Goal: Task Accomplishment & Management: Complete application form

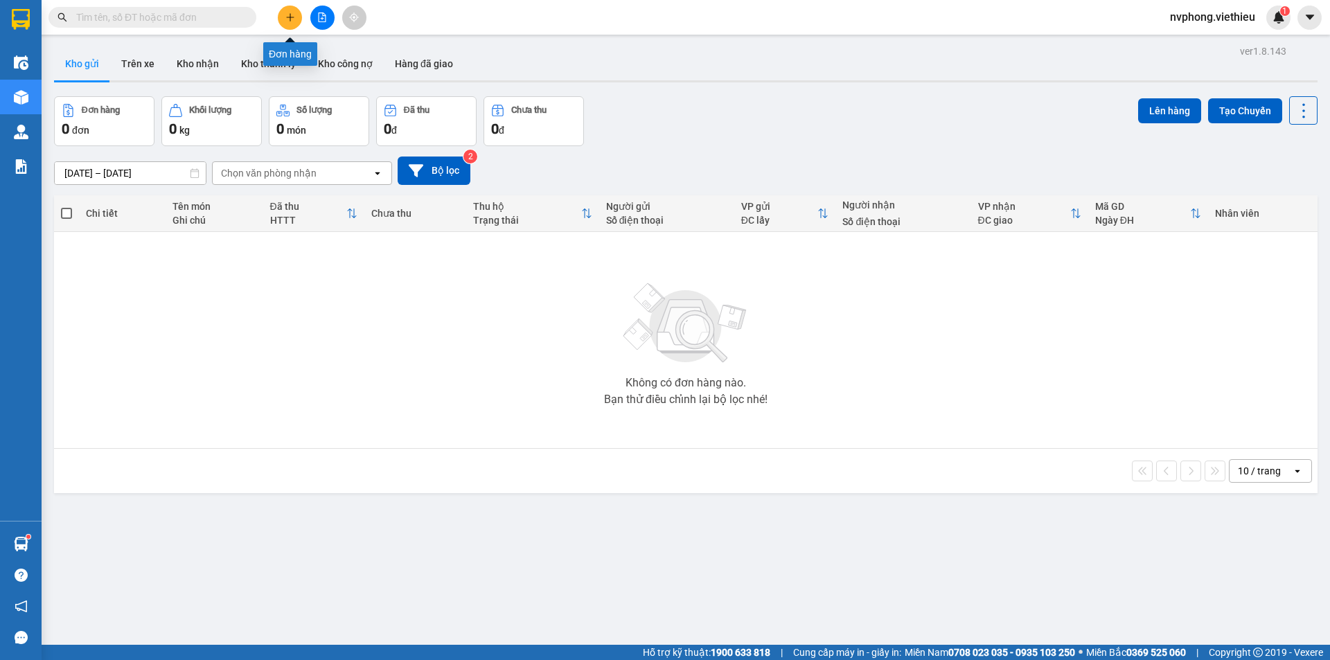
click at [294, 11] on button at bounding box center [290, 18] width 24 height 24
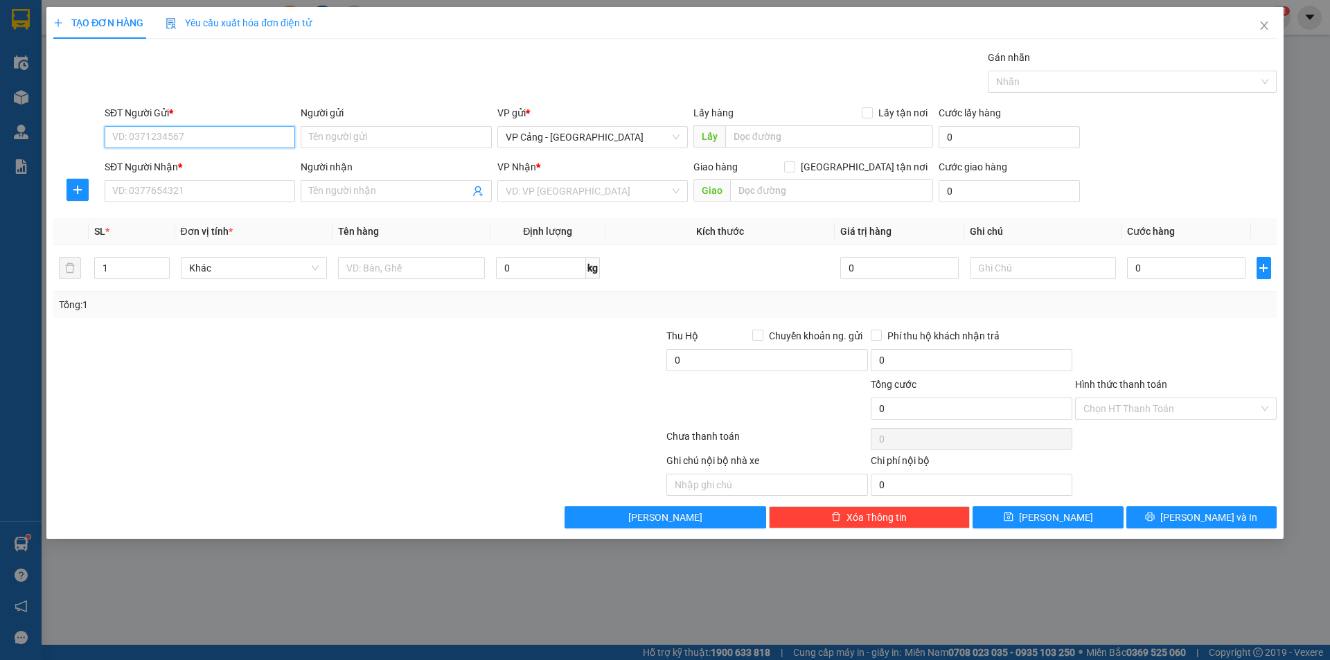
click at [270, 135] on input "SĐT Người Gửi *" at bounding box center [200, 137] width 190 height 22
type input "0919826884"
click at [211, 157] on div "0919826884 - A Tiến" at bounding box center [200, 164] width 174 height 15
type input "A Tiến"
type input "0919826884"
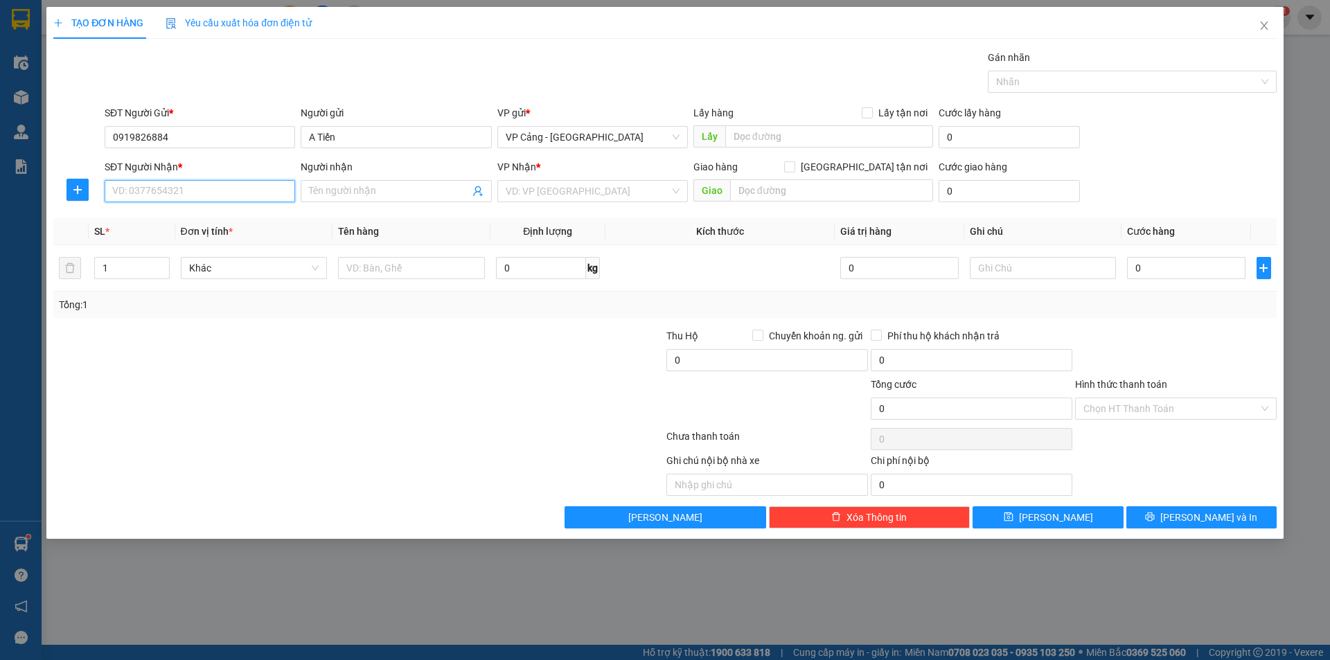
click at [188, 200] on input "SĐT Người Nhận *" at bounding box center [200, 191] width 190 height 22
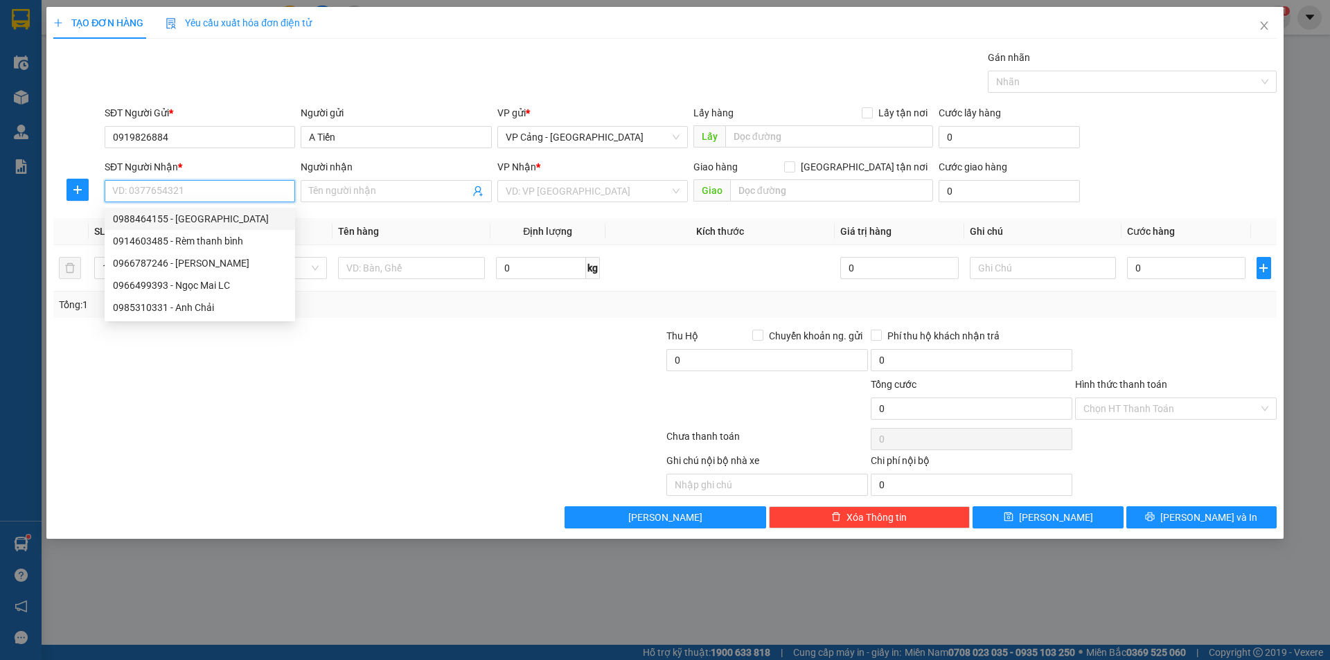
click at [211, 222] on div "0988464155 - [GEOGRAPHIC_DATA]" at bounding box center [200, 218] width 174 height 15
type input "0988464155"
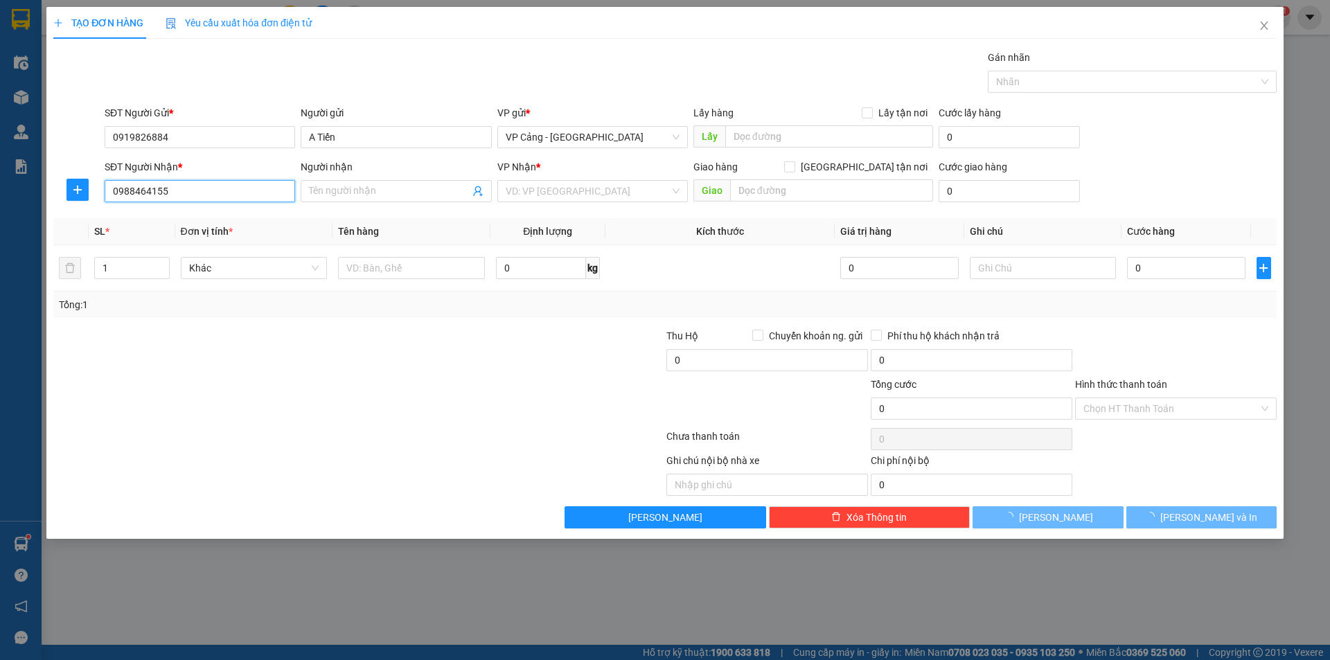
type input "Sáng Huế"
checkbox input "true"
type input "139 [PERSON_NAME], [PERSON_NAME], LC"
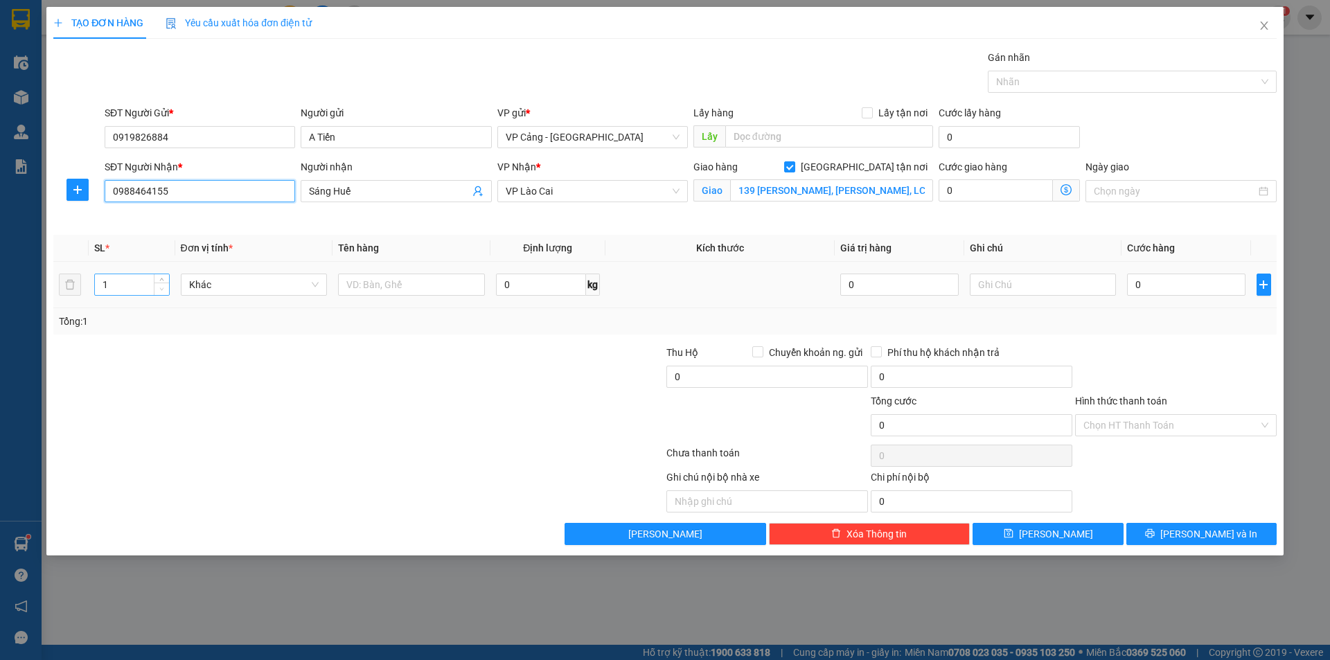
click at [157, 289] on span "Decrease Value" at bounding box center [161, 289] width 15 height 12
click at [118, 287] on input "1" at bounding box center [131, 284] width 73 height 21
drag, startPoint x: 120, startPoint y: 288, endPoint x: 9, endPoint y: 280, distance: 111.1
click at [9, 280] on div "TẠO ĐƠN HÀNG Yêu cầu xuất hóa đơn điện tử Transit Pickup Surcharge Ids Transit …" at bounding box center [665, 330] width 1330 height 660
type input "3"
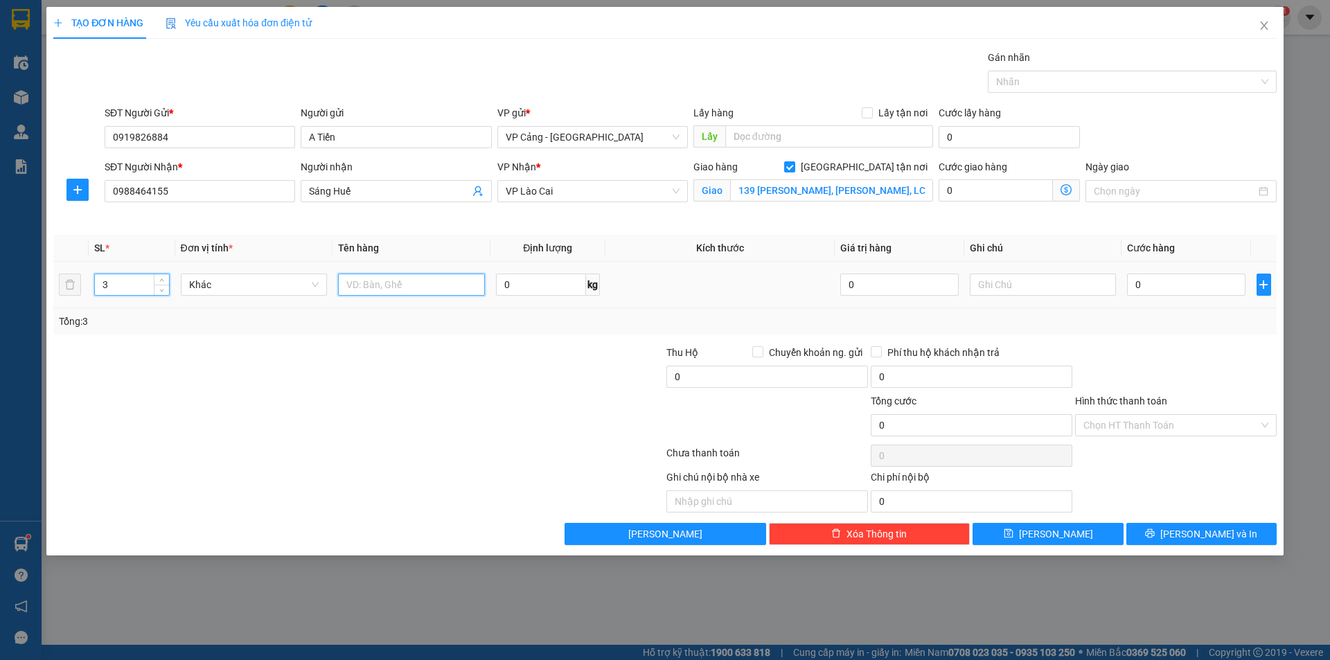
click at [459, 276] on input "text" at bounding box center [411, 285] width 147 height 22
click at [416, 285] on input "3" at bounding box center [411, 285] width 147 height 22
type input "3 kiện"
click at [1170, 276] on input "0" at bounding box center [1186, 285] width 118 height 22
type input "1"
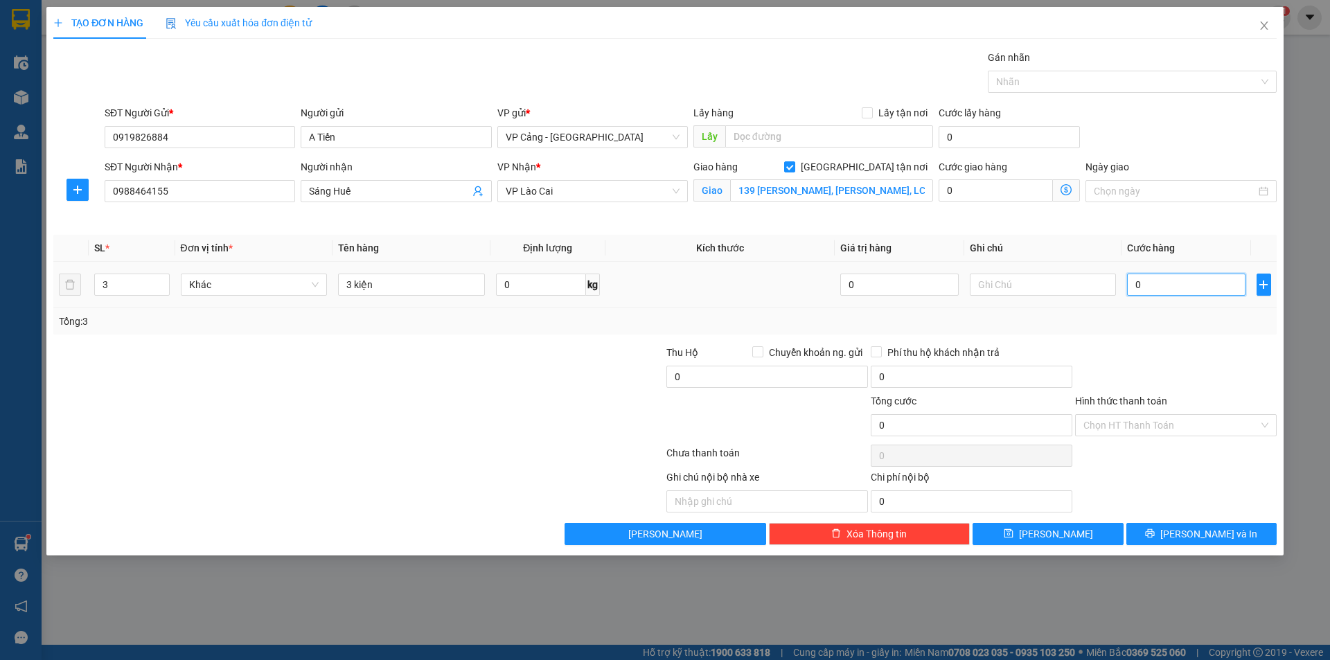
type input "1"
type input "1.000"
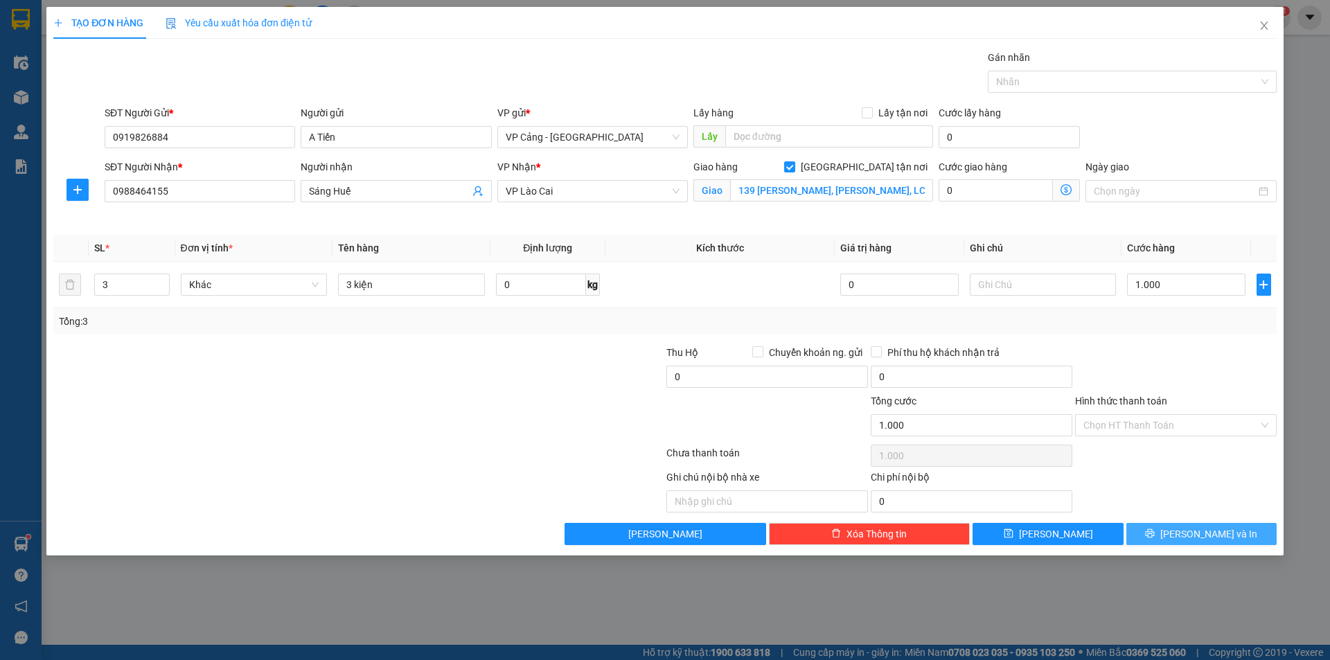
click at [1247, 533] on button "[PERSON_NAME] và In" at bounding box center [1201, 534] width 150 height 22
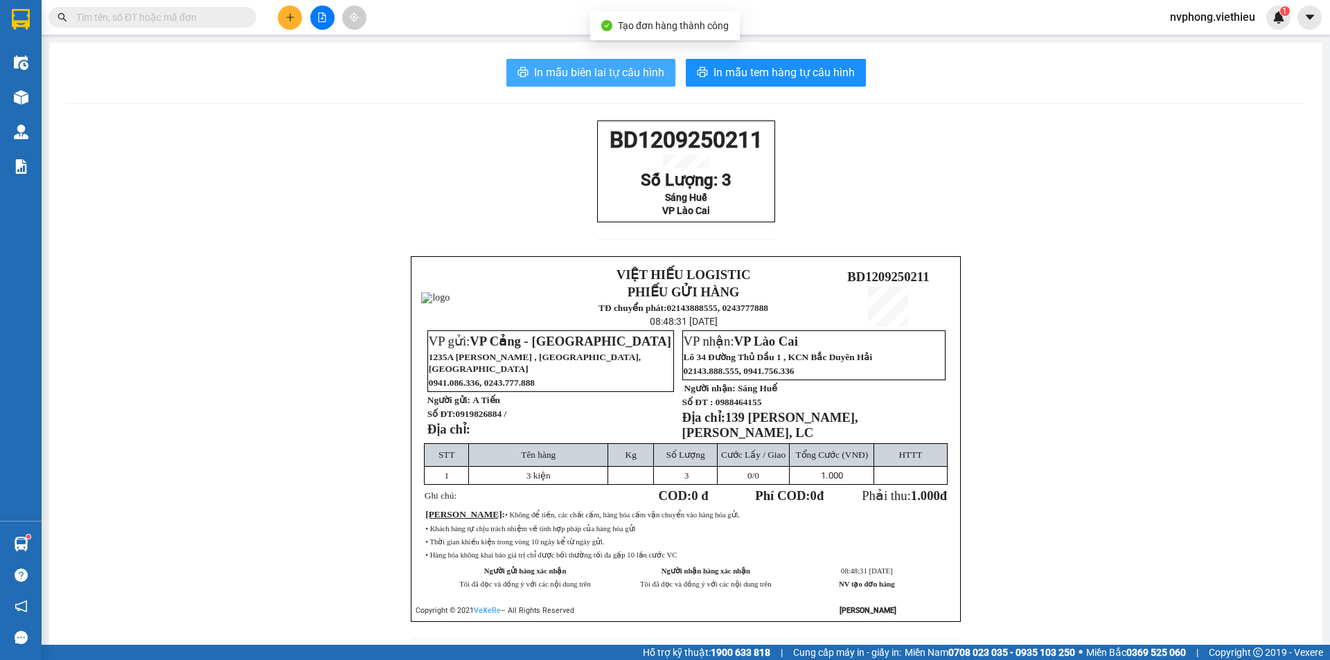
click at [612, 75] on span "In mẫu biên lai tự cấu hình" at bounding box center [599, 72] width 130 height 17
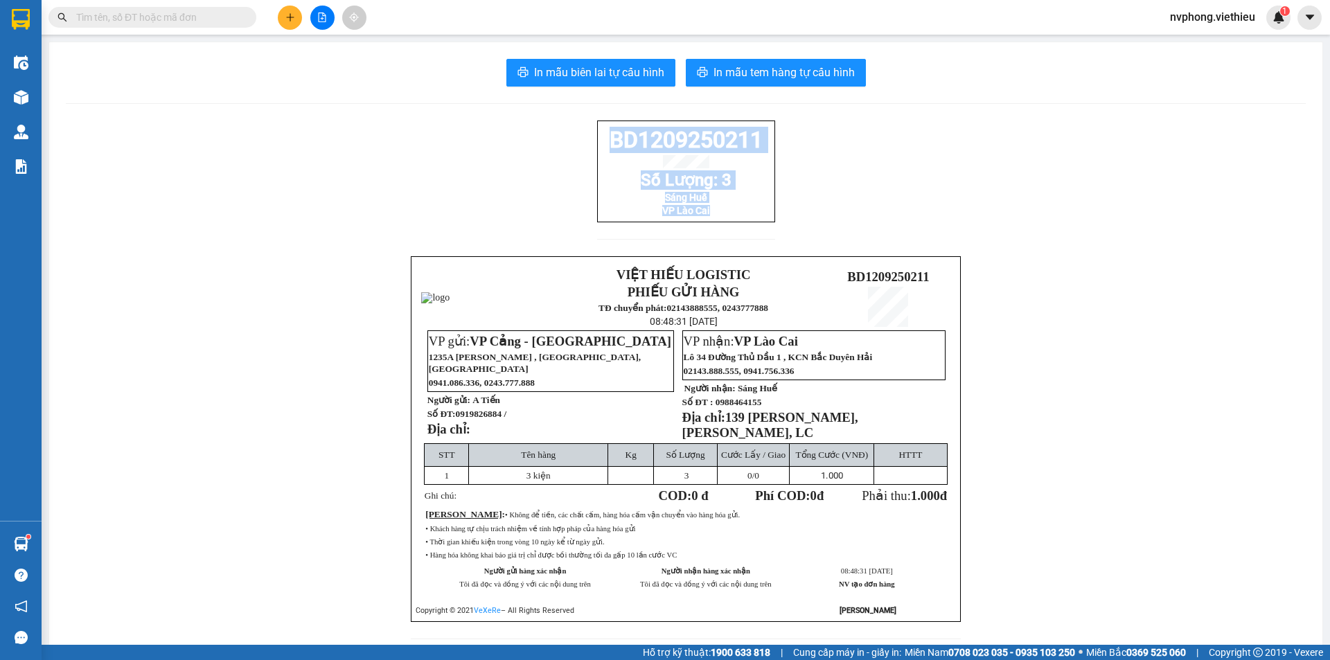
drag, startPoint x: 706, startPoint y: 218, endPoint x: 598, endPoint y: 141, distance: 133.0
click at [598, 141] on div "BD1209250211 Số Lượng: 3 Sáng Huế VP Lào Cai" at bounding box center [686, 172] width 178 height 102
copy div "BD1209250211 Số Lượng: 3 Sáng Huế VP Lào Cai"
